Goal: Information Seeking & Learning: Learn about a topic

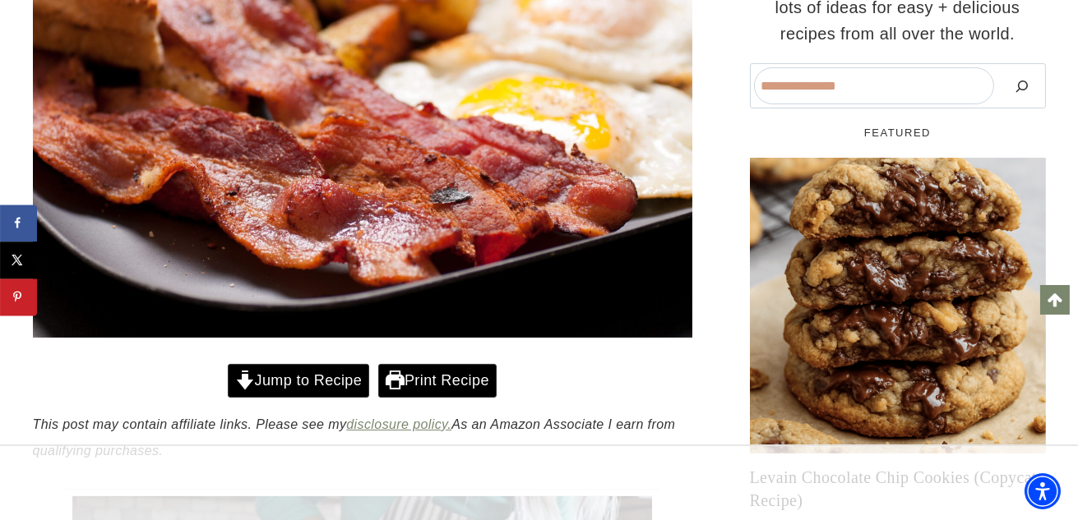
click at [288, 381] on link "Jump to Recipe" at bounding box center [298, 381] width 141 height 34
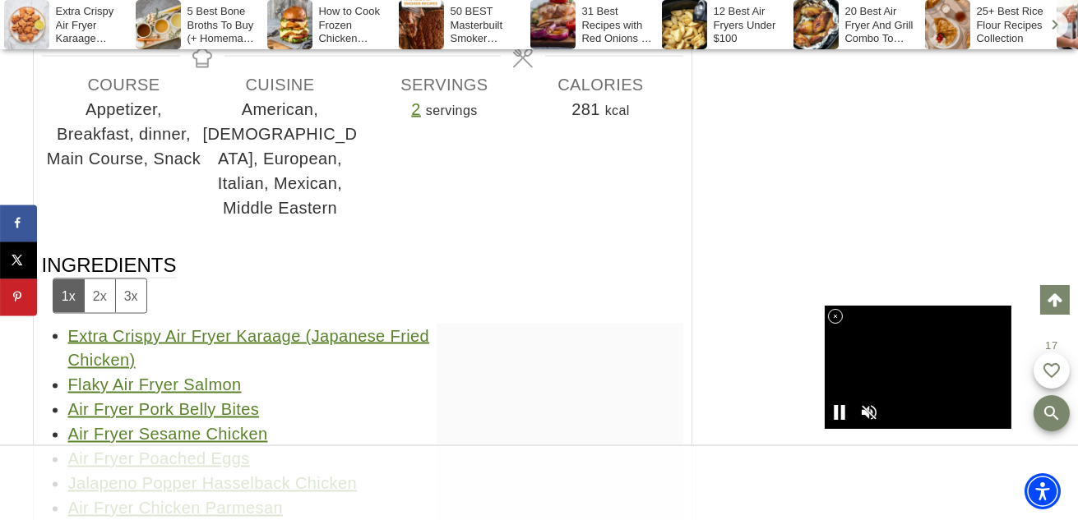
scroll to position [82267, 0]
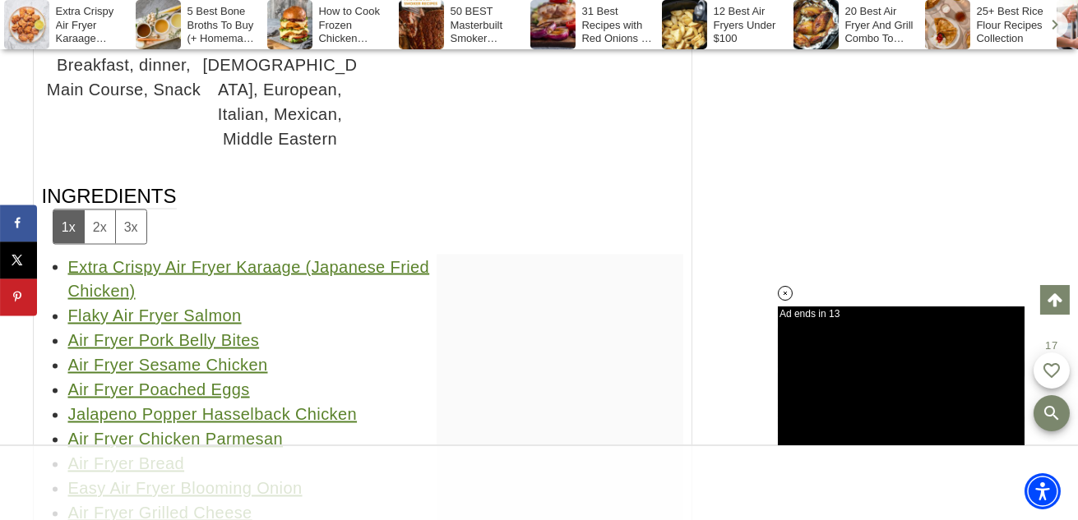
click at [328, 258] on link "Extra Crispy Air Fryer Karaage (Japanese Fried Chicken)" at bounding box center [249, 279] width 362 height 43
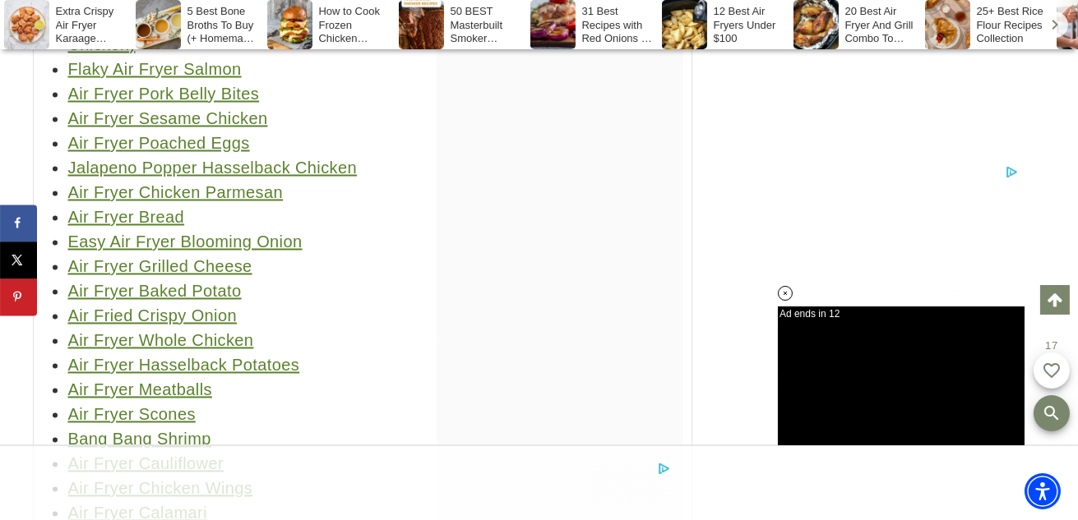
click at [154, 209] on link "Air Fryer Bread" at bounding box center [126, 218] width 117 height 18
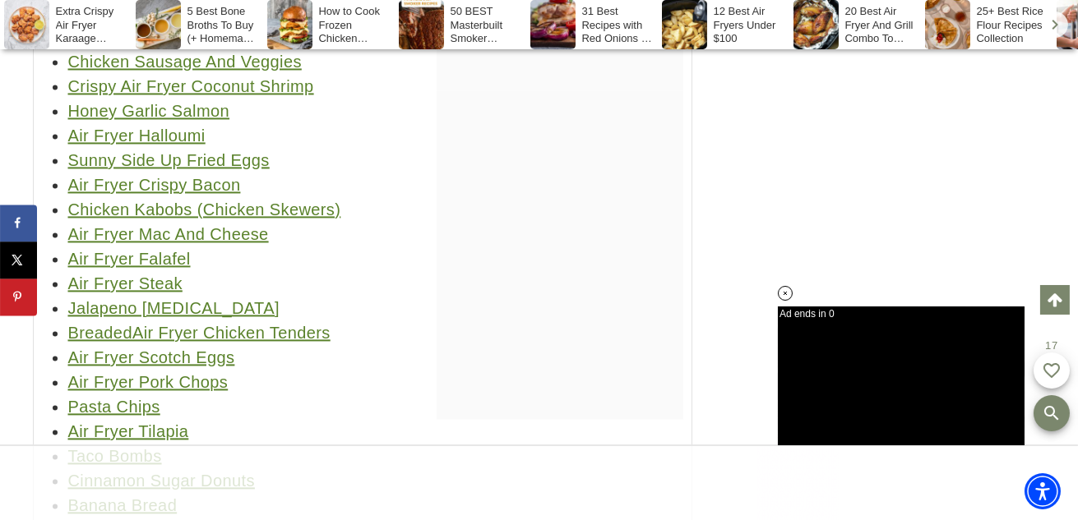
scroll to position [83172, 0]
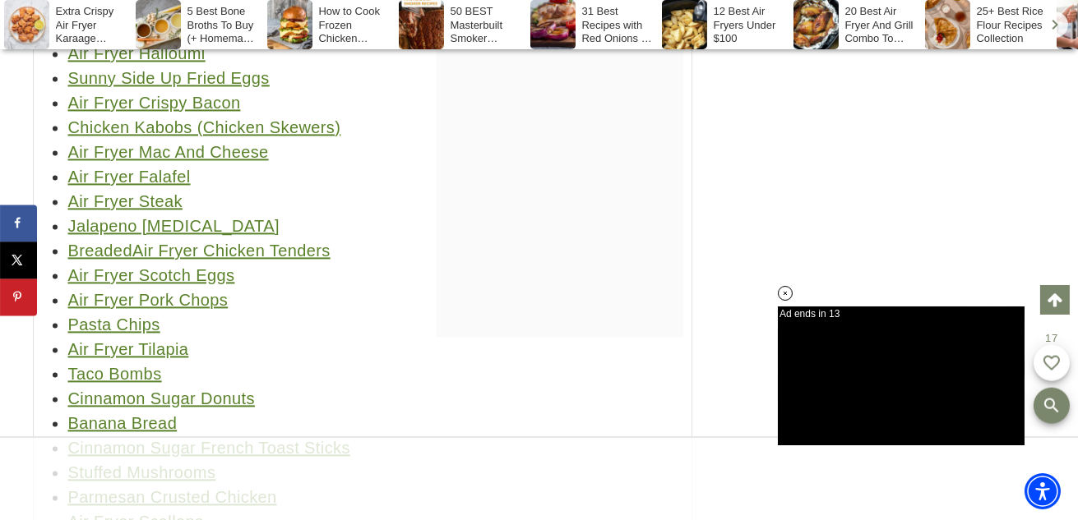
click at [212, 390] on link "Cinnamon Sugar Donuts" at bounding box center [161, 399] width 187 height 18
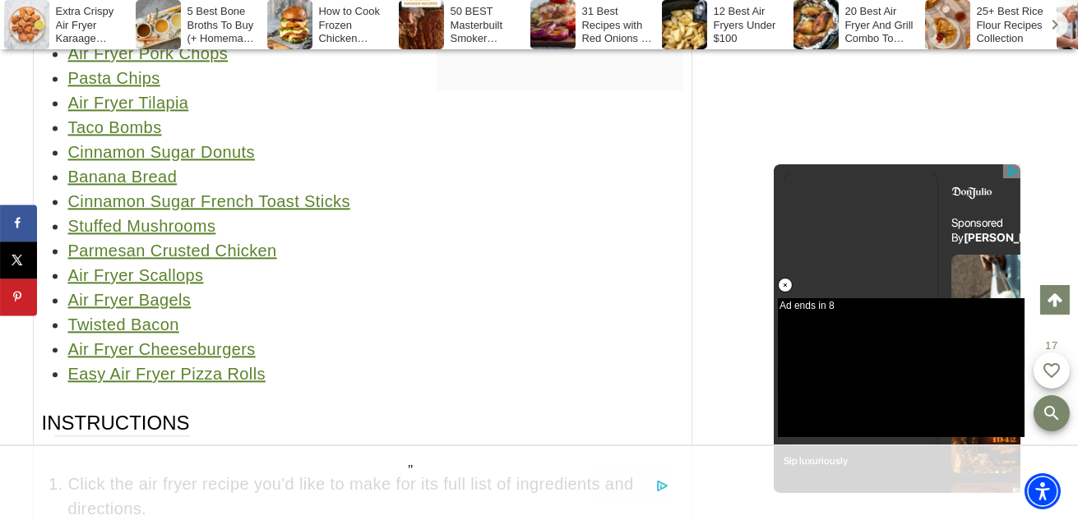
scroll to position [0, 0]
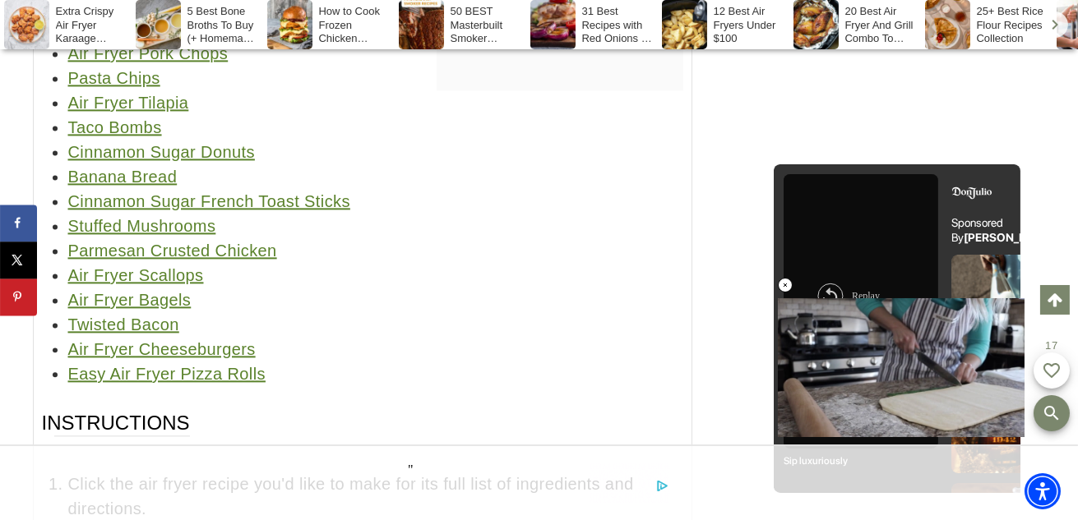
click at [227, 340] on link "Air Fryer Cheeseburgers" at bounding box center [161, 349] width 187 height 18
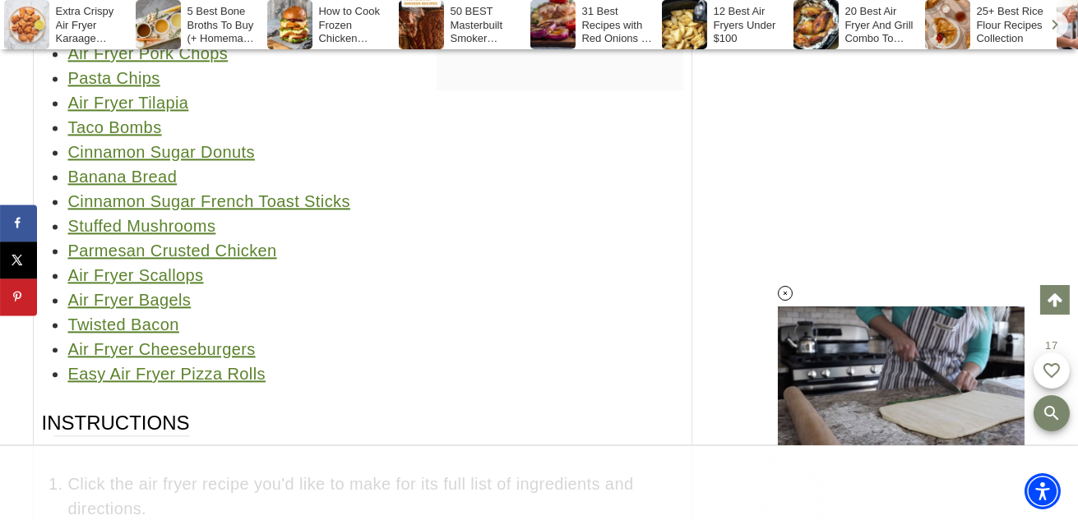
scroll to position [83336, 0]
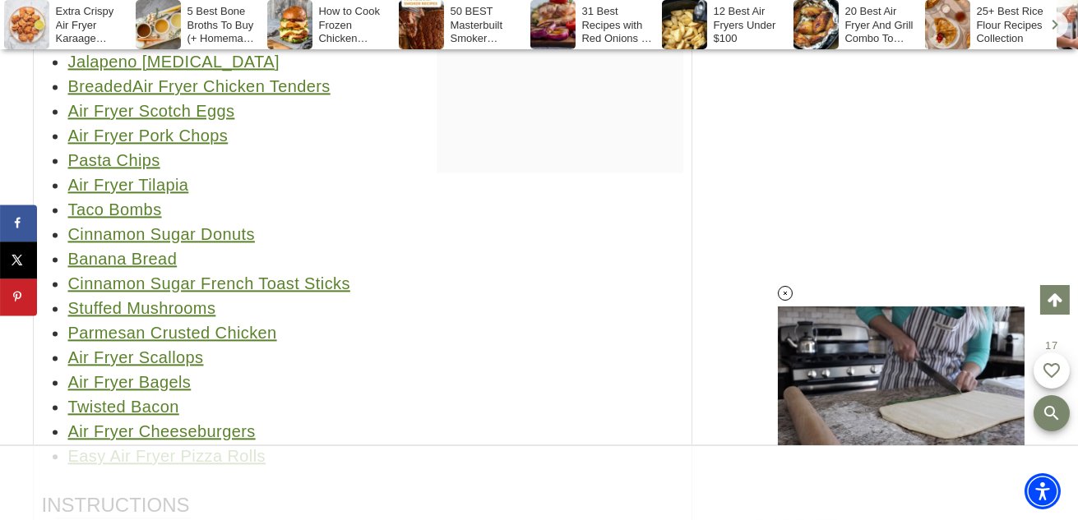
click at [173, 349] on link "Air Fryer Scallops" at bounding box center [136, 358] width 136 height 18
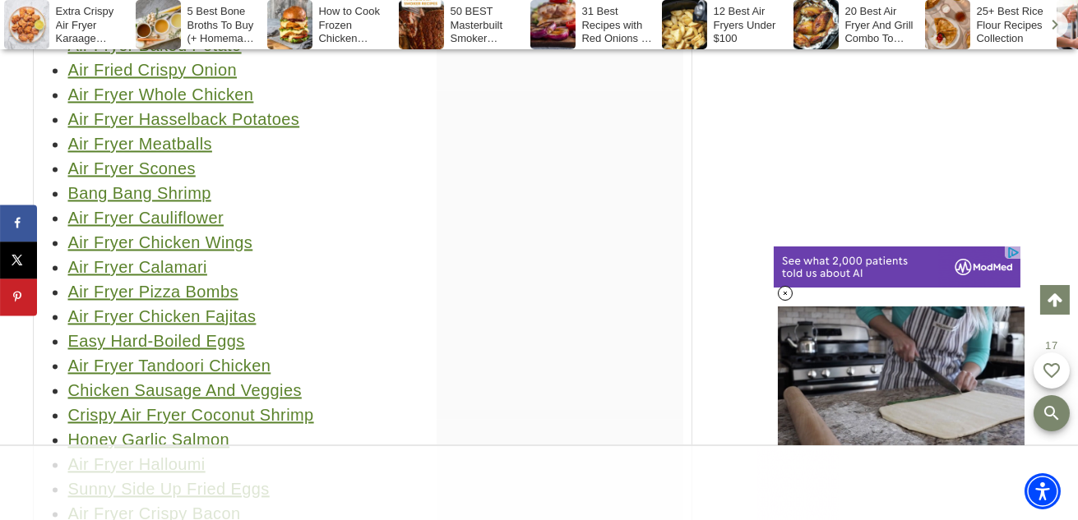
scroll to position [0, 0]
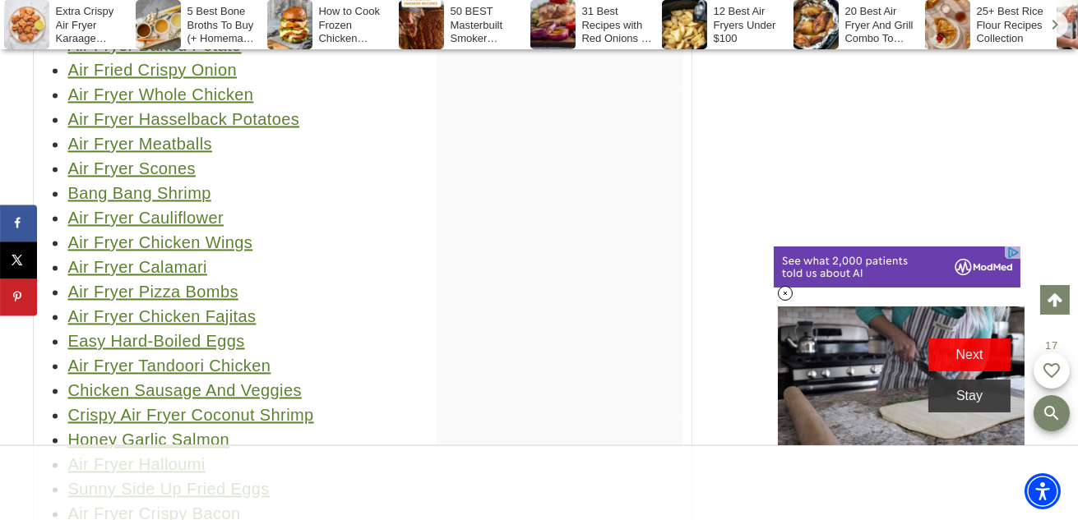
click at [204, 283] on link "Air Fryer Pizza Bombs" at bounding box center [153, 292] width 170 height 18
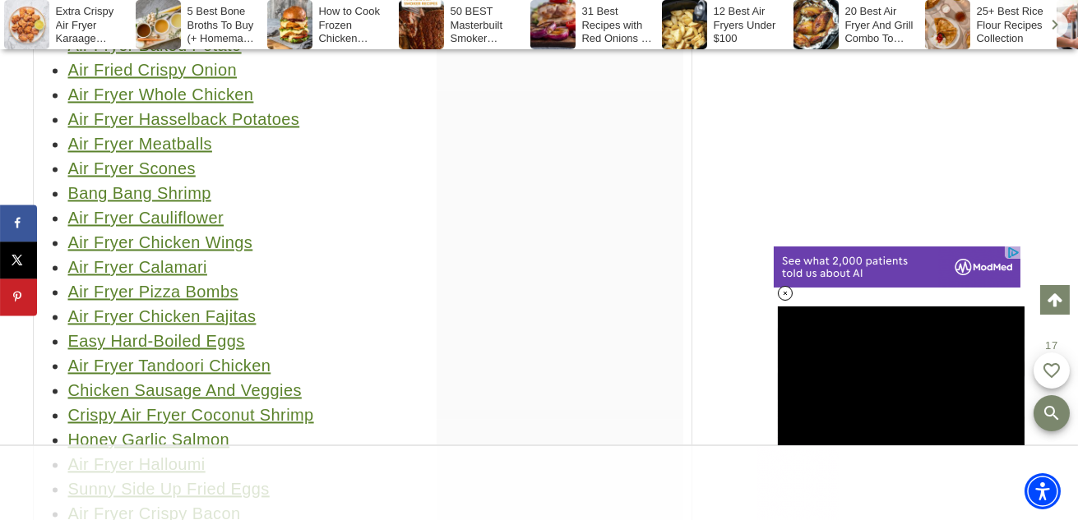
click at [242, 308] on link "Air Fryer Chicken Fajitas" at bounding box center [162, 317] width 188 height 18
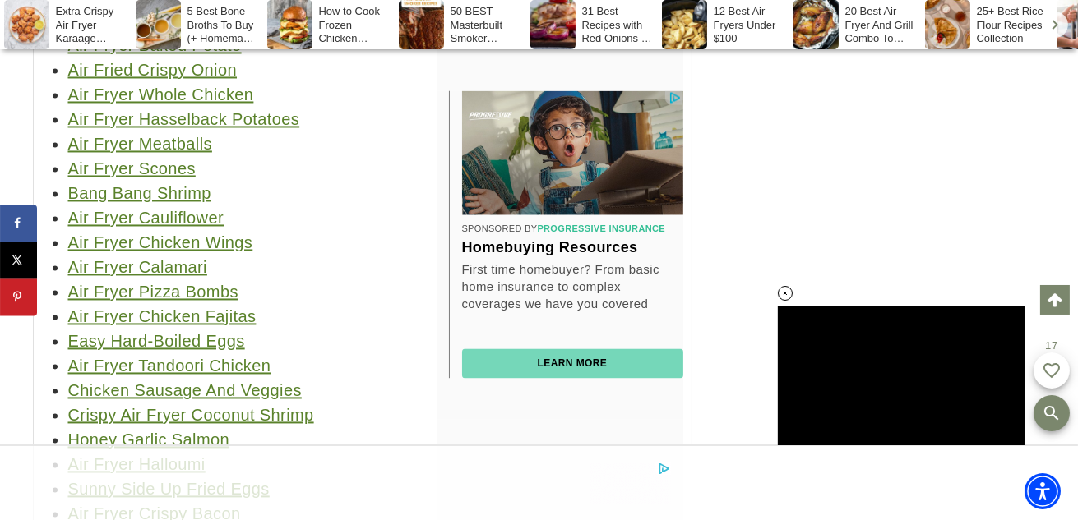
click at [279, 406] on link "Crispy Air Fryer Coconut Shrimp" at bounding box center [191, 415] width 246 height 18
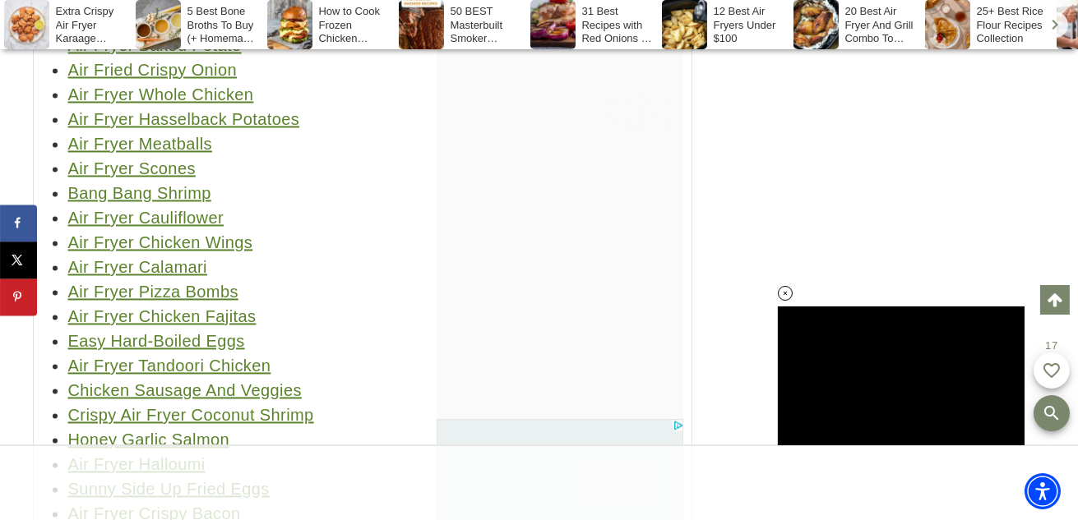
click at [238, 234] on link "Air Fryer Chicken Wings" at bounding box center [160, 243] width 185 height 18
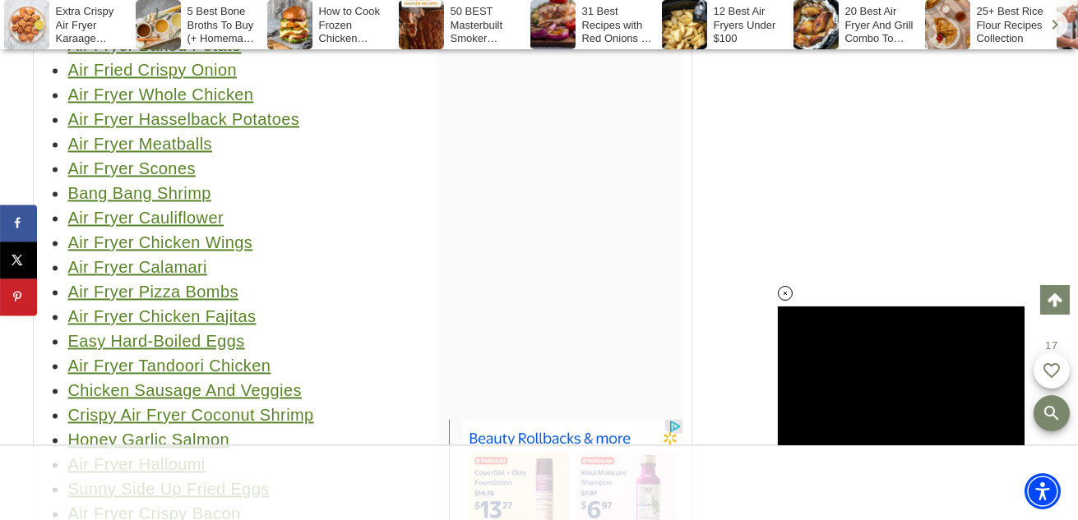
click at [192, 184] on link "Bang Bang Shrimp" at bounding box center [139, 193] width 143 height 18
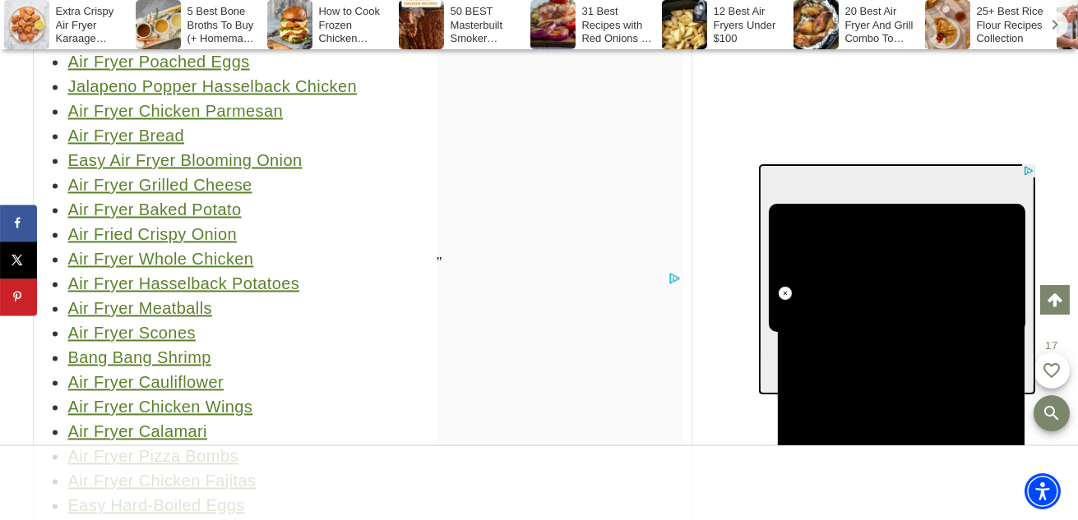
click at [232, 250] on link "Air Fryer Whole Chicken" at bounding box center [161, 259] width 186 height 18
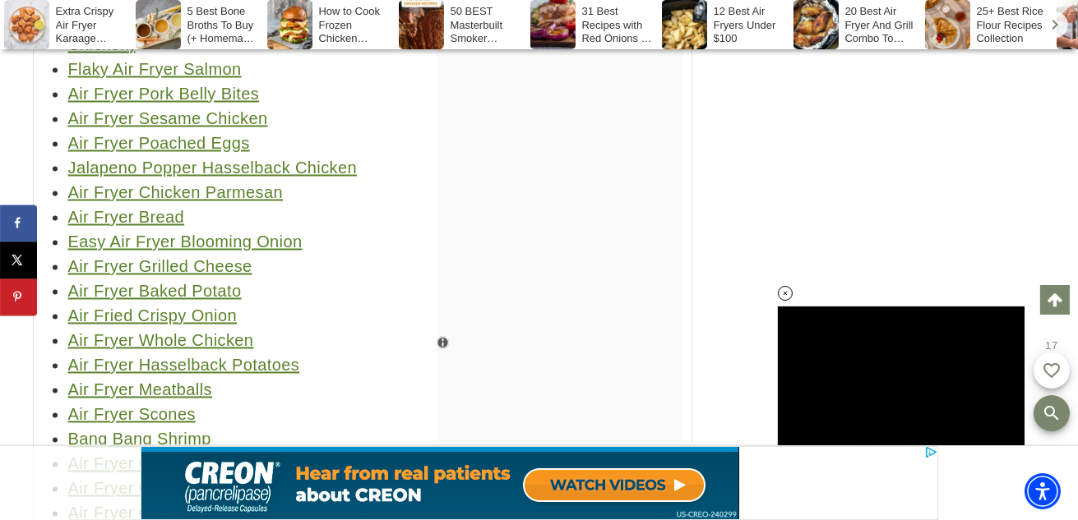
click at [280, 234] on link "Easy Air Fryer Blooming Onion" at bounding box center [185, 243] width 234 height 18
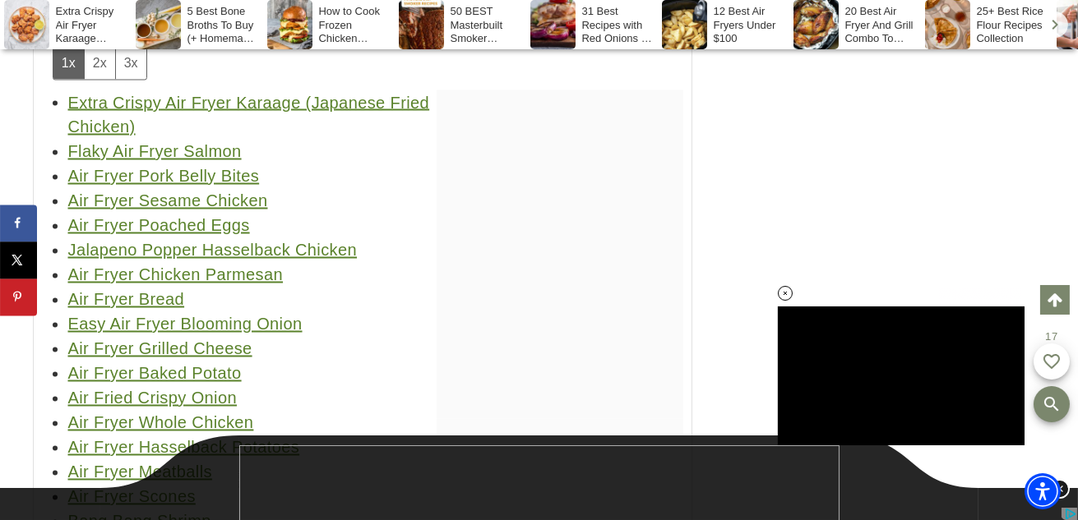
click at [309, 242] on link "Jalapeno Popper Hasselback Chicken" at bounding box center [212, 251] width 289 height 18
